Goal: Information Seeking & Learning: Find specific fact

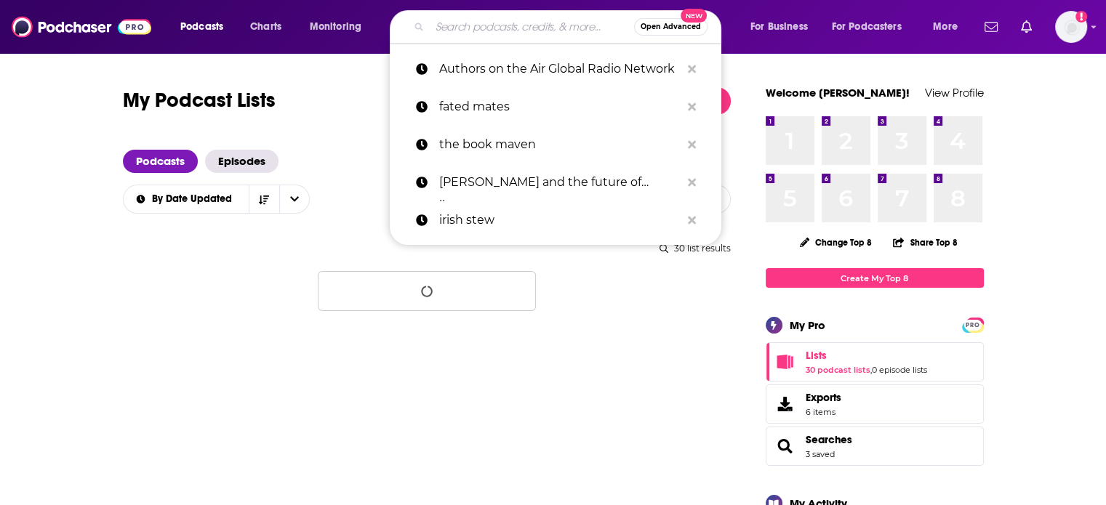
click at [480, 28] on input "Search podcasts, credits, & more..." at bounding box center [532, 26] width 204 height 23
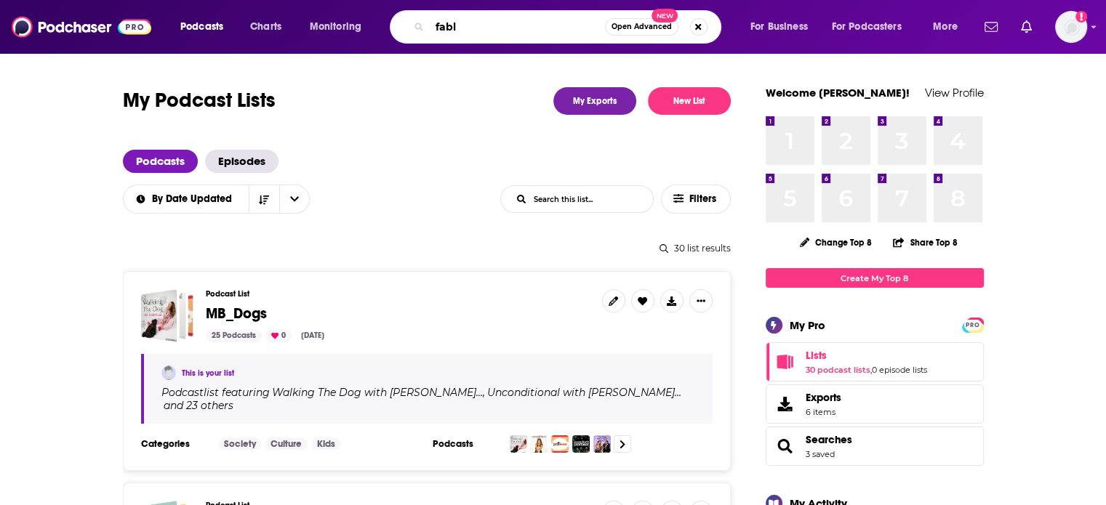
type input "fable"
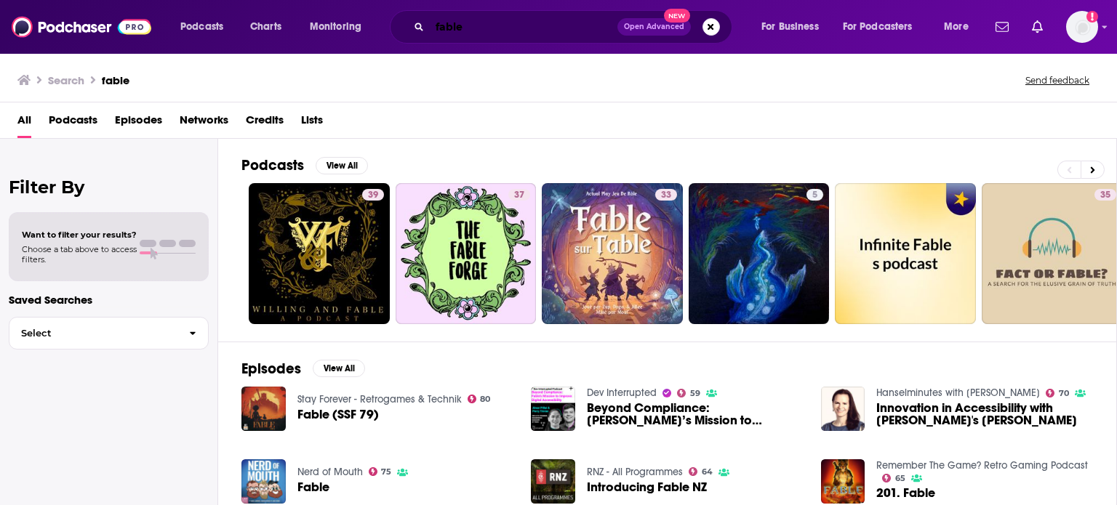
click at [538, 30] on input "fable" at bounding box center [524, 26] width 188 height 23
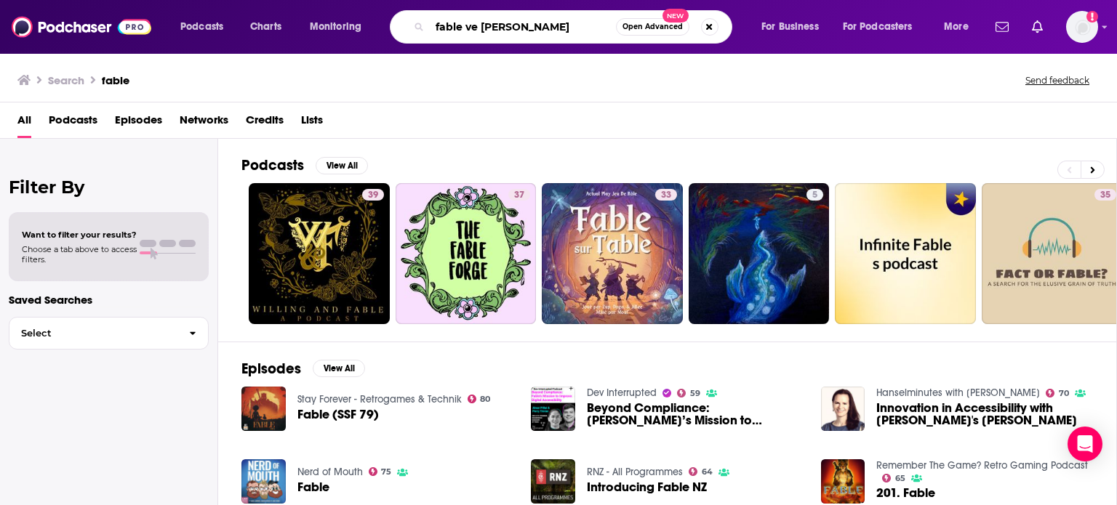
type input "fable ve [PERSON_NAME]"
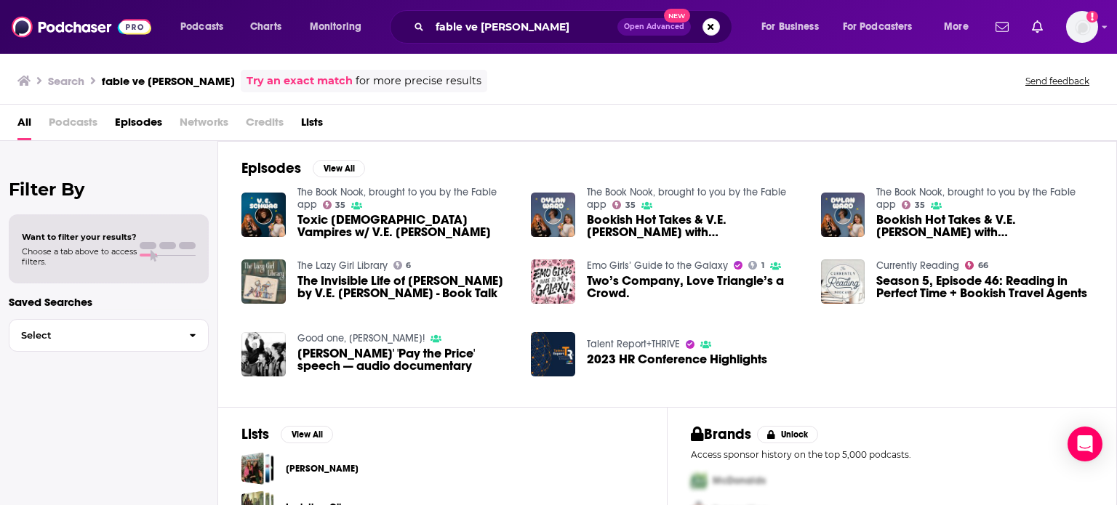
click at [425, 191] on link "The Book Nook, brought to you by the Fable app" at bounding box center [396, 198] width 199 height 25
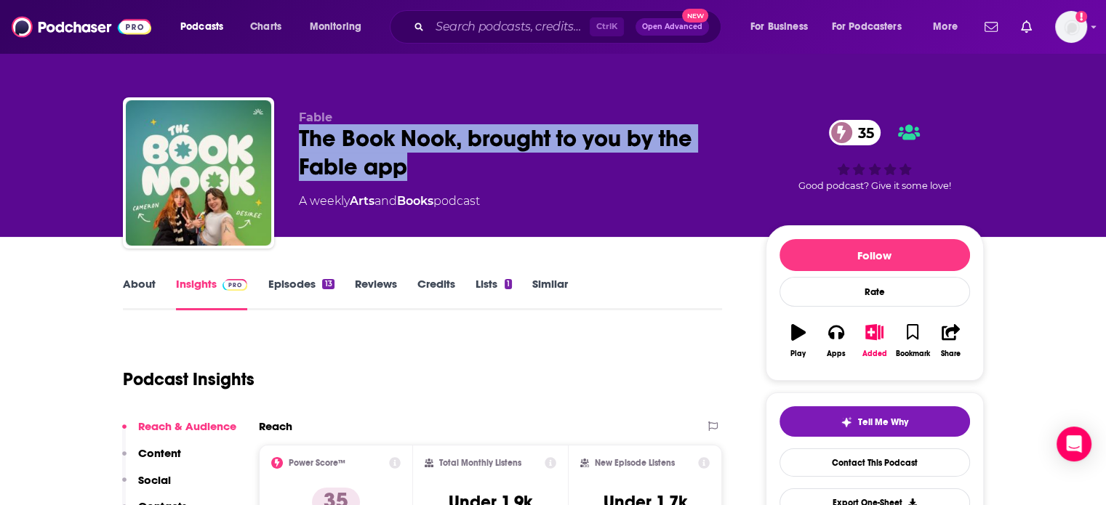
drag, startPoint x: 425, startPoint y: 171, endPoint x: 294, endPoint y: 144, distance: 134.4
click at [294, 144] on div "Fable The Book Nook, brought to you by the Fable app 35 A weekly Arts and Books…" at bounding box center [553, 175] width 861 height 157
copy h2 "The Book Nook, brought to you by the Fable app"
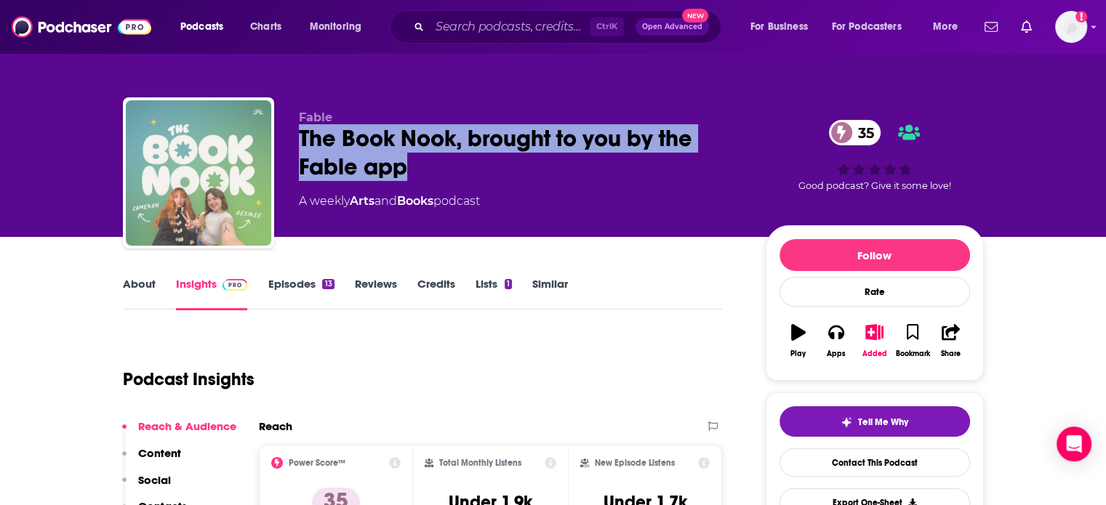
click at [221, 150] on img "The Book Nook, brought to you by the Fable app" at bounding box center [198, 172] width 145 height 145
